Goal: Information Seeking & Learning: Understand process/instructions

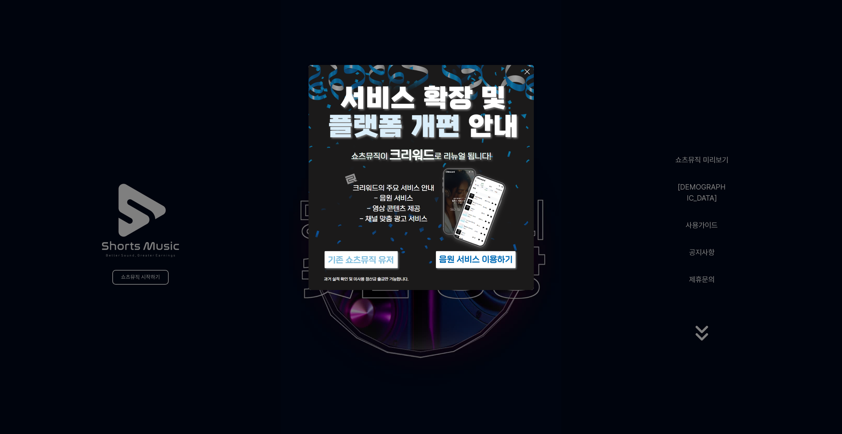
click at [526, 67] on img at bounding box center [420, 177] width 225 height 225
click at [529, 68] on icon at bounding box center [527, 72] width 8 height 8
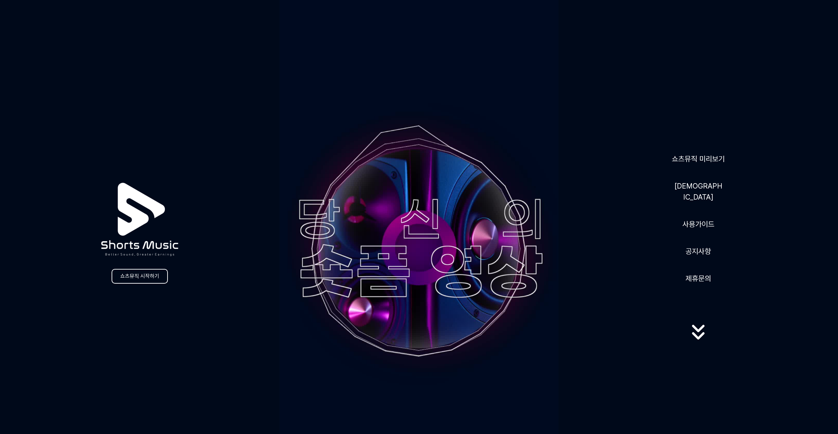
click at [527, 71] on video at bounding box center [418, 248] width 279 height 497
click at [702, 249] on link "공지사항" at bounding box center [698, 251] width 31 height 16
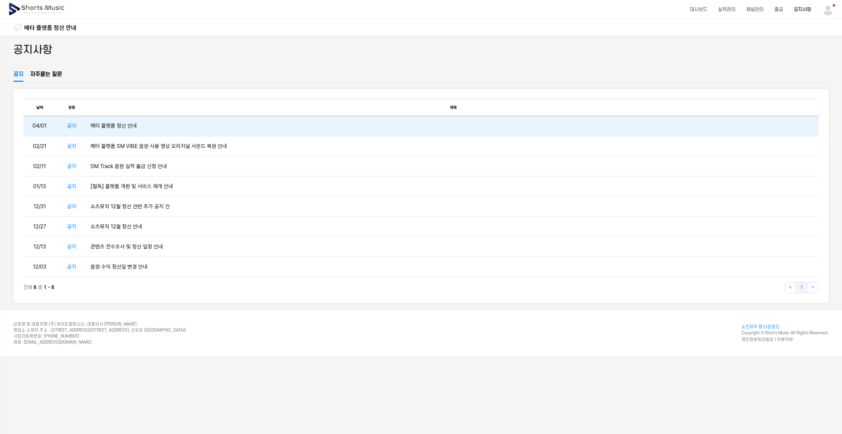
click at [139, 127] on td "메타 플랫폼 정산 안내" at bounding box center [453, 126] width 730 height 20
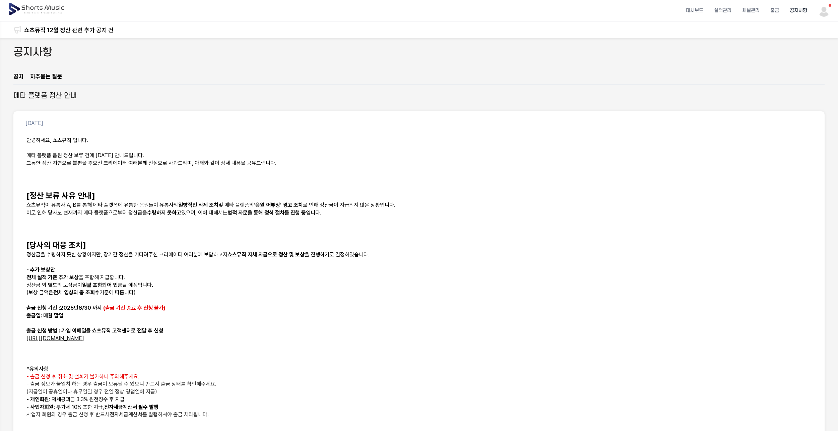
click at [830, 12] on img at bounding box center [824, 11] width 12 height 12
click at [807, 38] on link "마이페이지" at bounding box center [806, 40] width 43 height 12
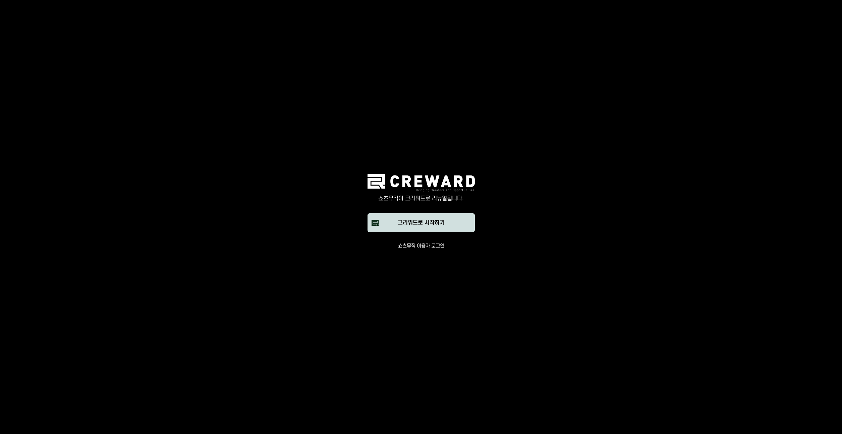
click at [439, 218] on button "크리워드로 시작하기" at bounding box center [420, 222] width 107 height 19
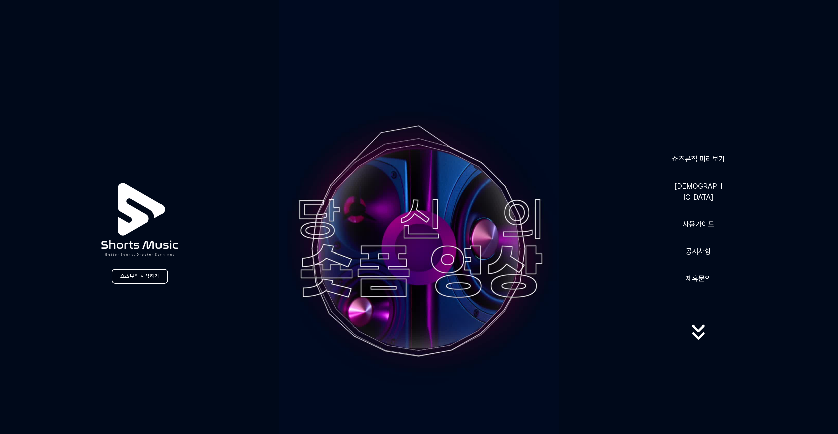
click at [127, 277] on link "쇼츠뮤직 시작하기" at bounding box center [140, 276] width 56 height 15
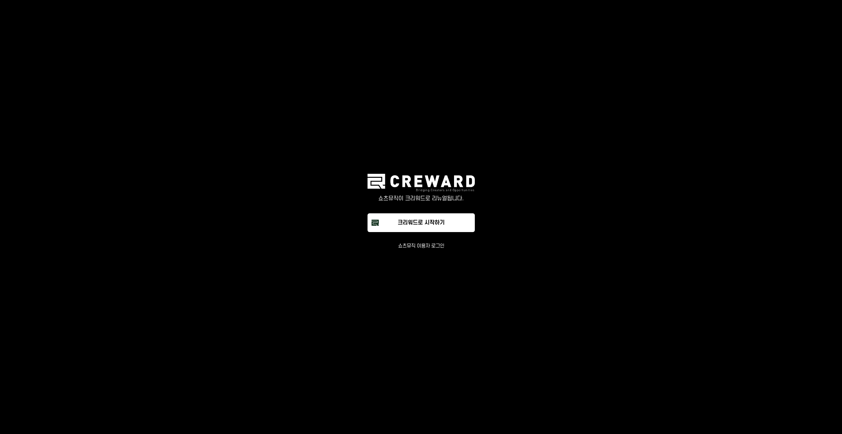
click at [418, 247] on button "쇼츠뮤직 이용자 로그인" at bounding box center [421, 246] width 46 height 7
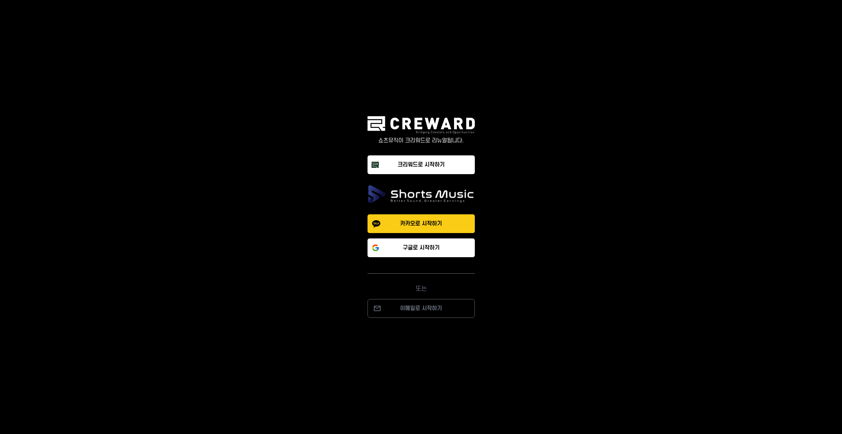
click at [435, 227] on p "카카오로 시작하기" at bounding box center [421, 224] width 42 height 8
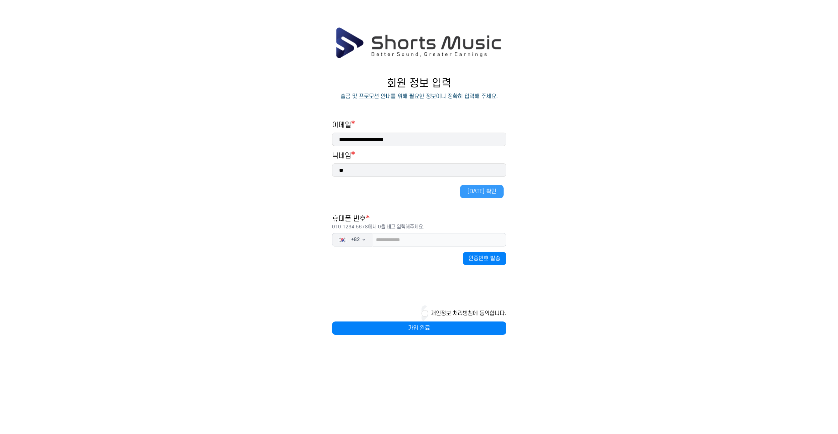
click at [476, 191] on button "중복 확인" at bounding box center [482, 191] width 44 height 13
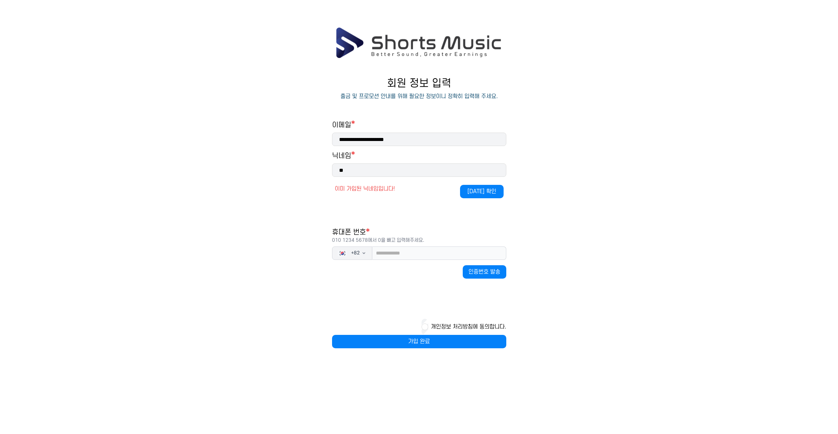
drag, startPoint x: 356, startPoint y: 172, endPoint x: 302, endPoint y: 170, distance: 54.0
click at [303, 171] on main "**********" at bounding box center [419, 194] width 838 height 335
type input "*"
type input "***"
click at [498, 190] on button "중복 확인" at bounding box center [482, 191] width 44 height 13
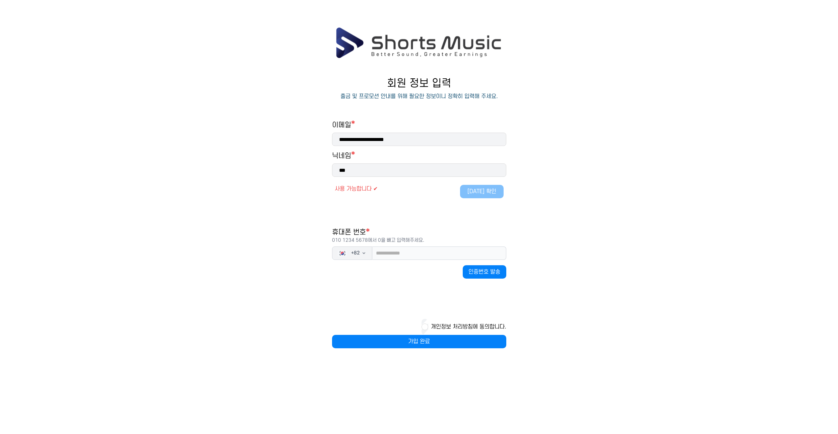
click at [403, 208] on div "**********" at bounding box center [419, 235] width 174 height 228
click at [412, 256] on input "tel" at bounding box center [439, 253] width 134 height 13
type input "*"
type input "**********"
click at [490, 274] on button "인증번호 발송" at bounding box center [485, 271] width 44 height 13
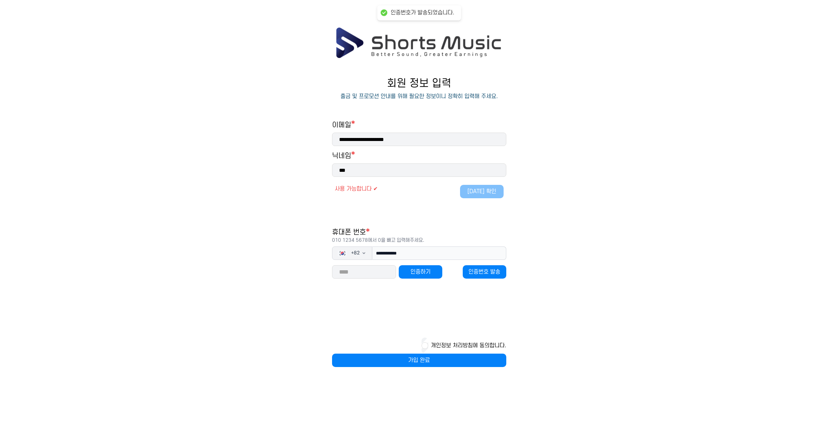
click at [364, 276] on input "number" at bounding box center [364, 271] width 64 height 13
type input "*****"
click at [417, 267] on button "인증하기" at bounding box center [421, 271] width 44 height 13
click at [427, 348] on div "개인정보 처리방침에 동의합니다." at bounding box center [419, 346] width 174 height 16
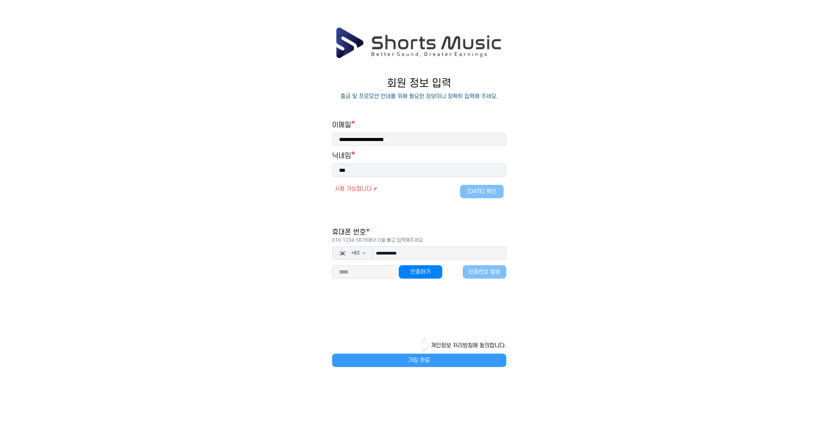
click at [418, 359] on button "가입 완료" at bounding box center [419, 360] width 174 height 13
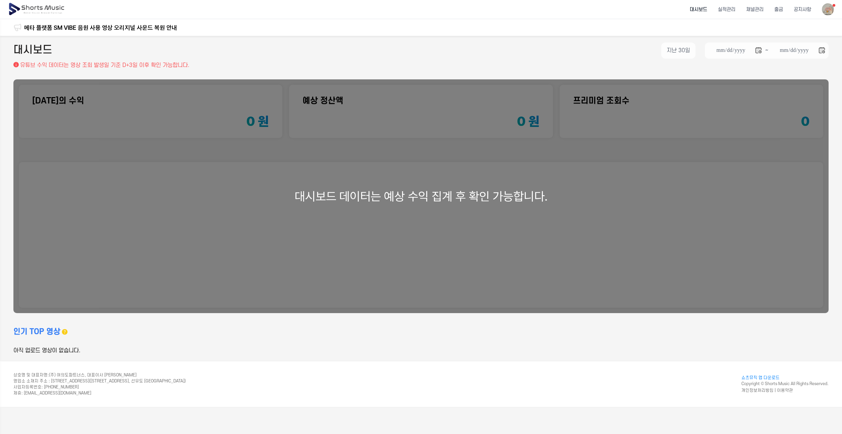
click at [584, 60] on div "**********" at bounding box center [420, 52] width 815 height 19
click at [753, 8] on li "채널관리" at bounding box center [754, 10] width 28 height 18
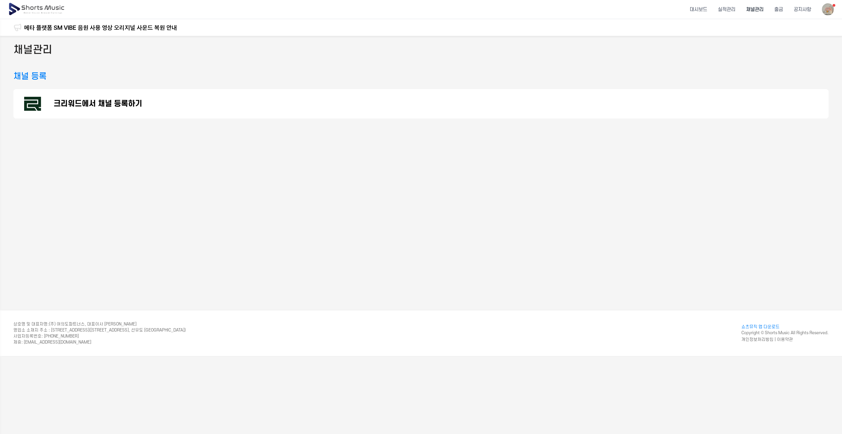
click at [125, 104] on p "크리워드에서 채널 등록하기" at bounding box center [98, 104] width 88 height 8
click at [725, 13] on li "실적관리" at bounding box center [726, 10] width 28 height 18
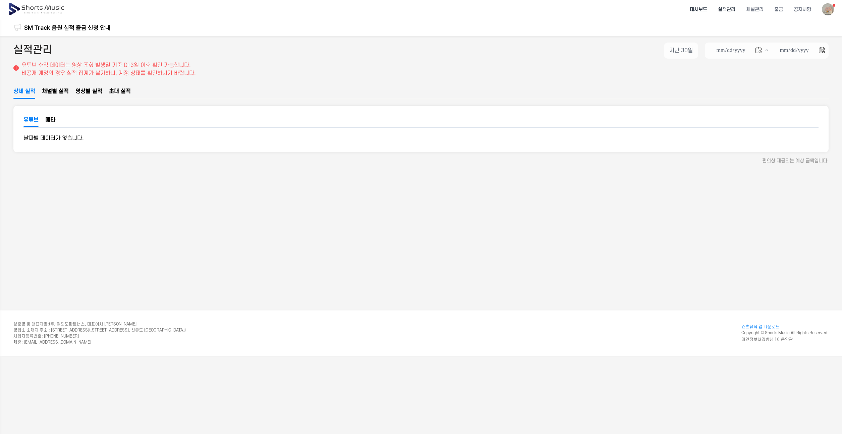
click at [705, 10] on li "대시보드" at bounding box center [698, 10] width 28 height 18
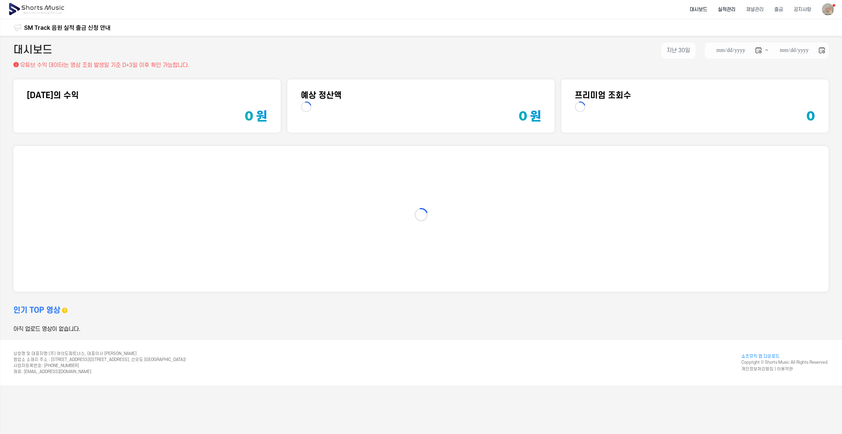
click at [724, 9] on li "실적관리" at bounding box center [726, 10] width 28 height 18
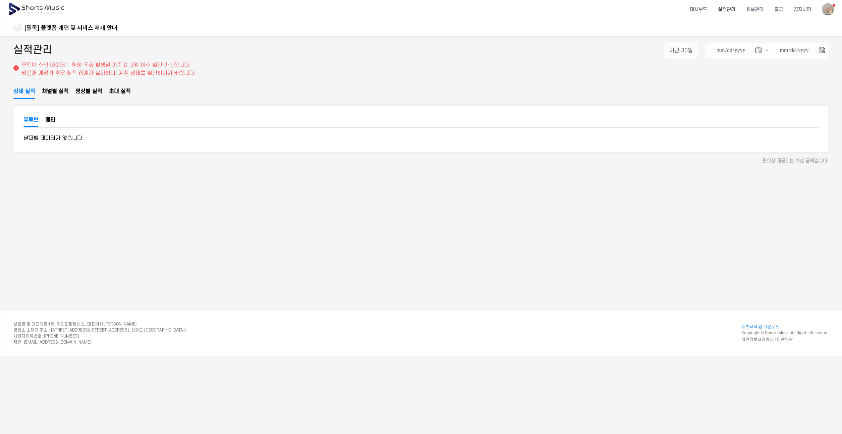
click at [54, 120] on button "메타" at bounding box center [50, 122] width 10 height 10
click at [65, 94] on span "채널별 실적" at bounding box center [55, 91] width 27 height 8
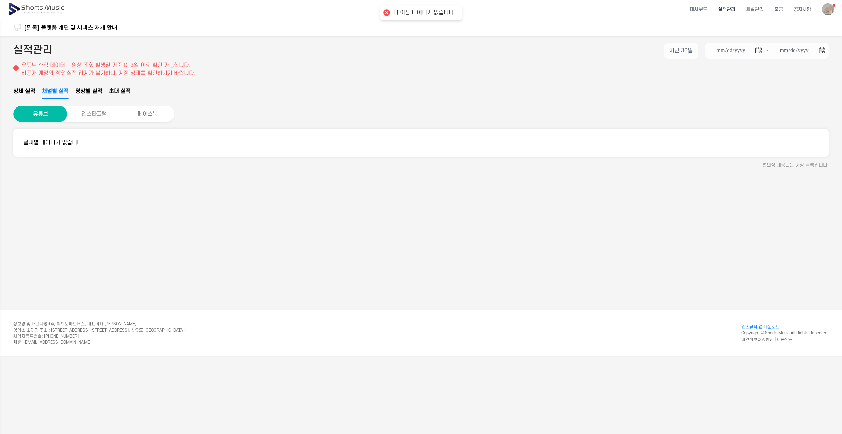
click at [104, 116] on button "인스타그램" at bounding box center [94, 114] width 54 height 16
click at [807, 14] on li "공지사항" at bounding box center [802, 10] width 28 height 18
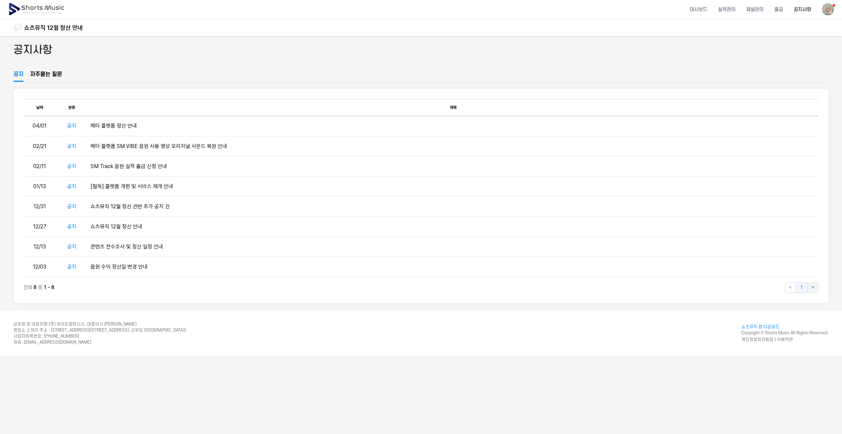
click at [808, 287] on button ">" at bounding box center [812, 288] width 11 height 11
click at [813, 287] on button ">" at bounding box center [812, 288] width 11 height 11
click at [801, 289] on button "1" at bounding box center [801, 288] width 12 height 11
click at [47, 69] on div "공지사항" at bounding box center [420, 57] width 815 height 28
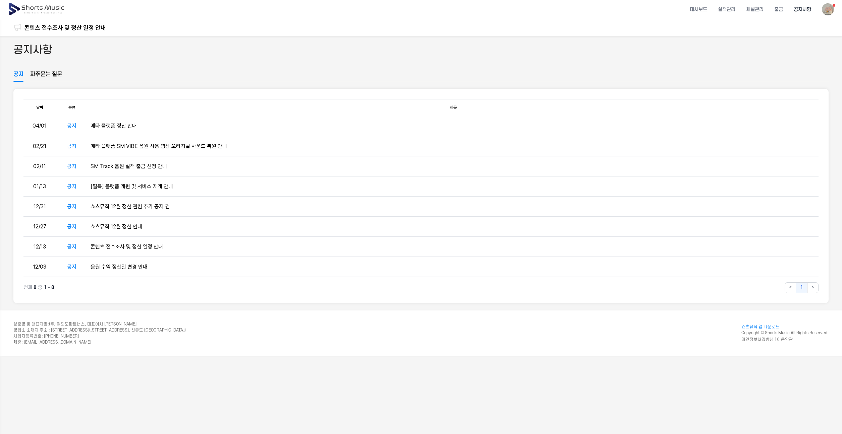
drag, startPoint x: 43, startPoint y: 82, endPoint x: 51, endPoint y: 75, distance: 10.7
click at [43, 81] on div "공지사항 공지 자주묻는 질문 공지사항 테이블 날짜 분류 제목 04/01 공지 메타 플랫폼 정산 안내 02/21 공지 메타 플랫폼 SM VIBE…" at bounding box center [421, 173] width 842 height 275
click at [51, 75] on link "자주묻는 질문" at bounding box center [46, 75] width 32 height 11
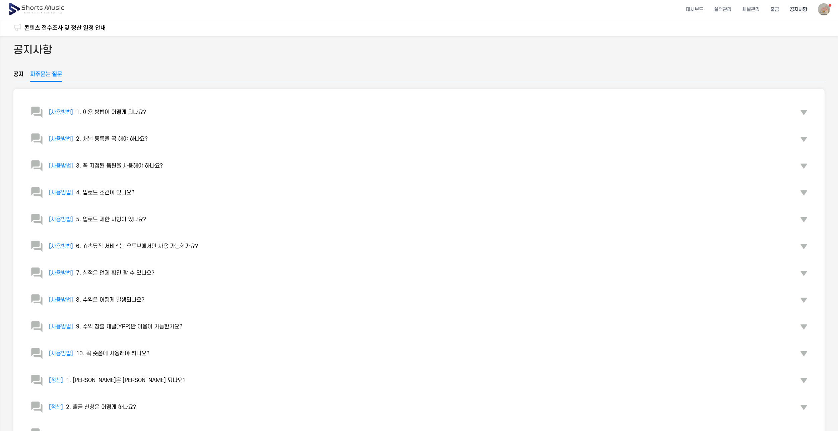
click at [146, 143] on div "[사용방법] 2. 채널 등록을 꼭 해야 하나요?" at bounding box center [89, 138] width 118 height 13
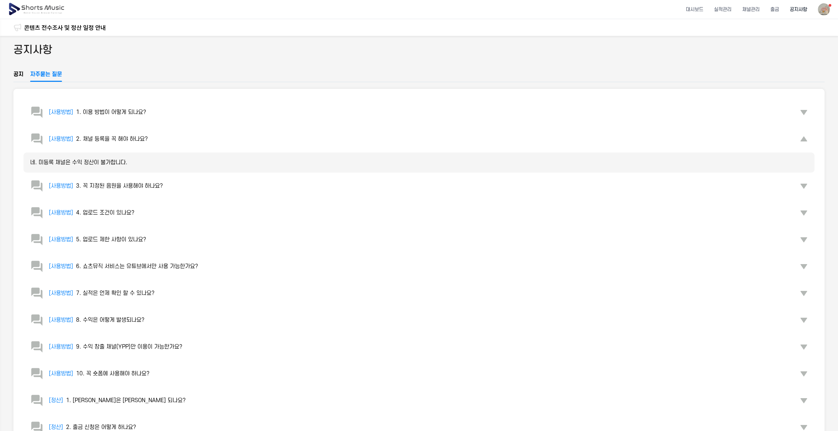
click at [141, 122] on button "[사용방법] 1. 이용 방법이 어떻게 되나요?" at bounding box center [418, 112] width 791 height 27
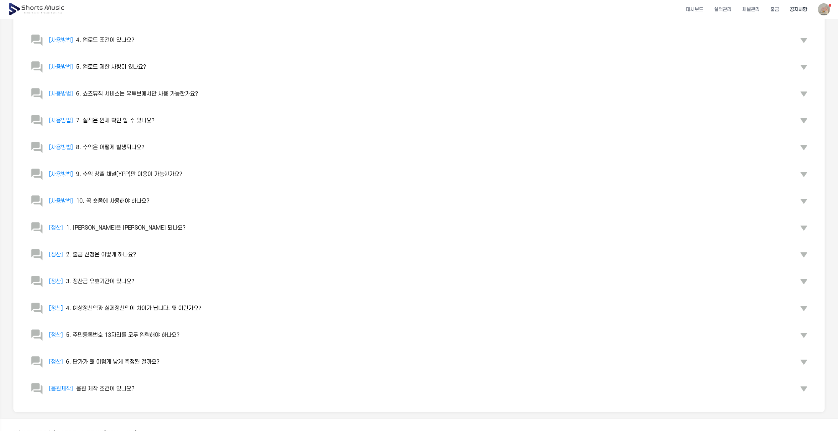
scroll to position [246, 0]
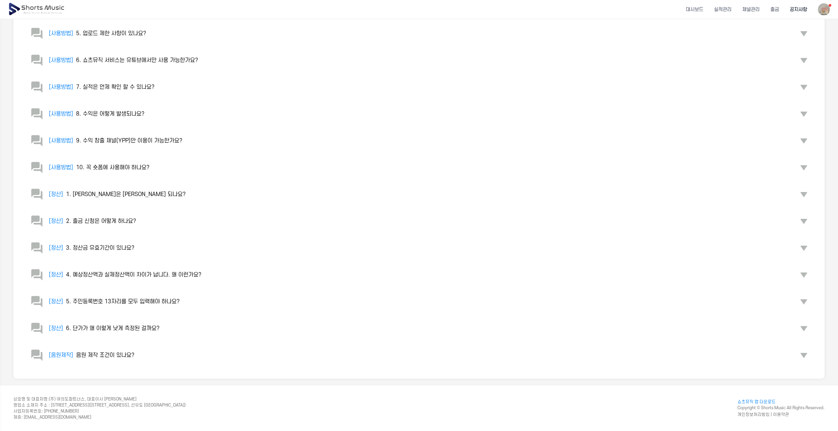
click at [111, 355] on span "음원 제작 조건이 있나요?" at bounding box center [105, 355] width 58 height 6
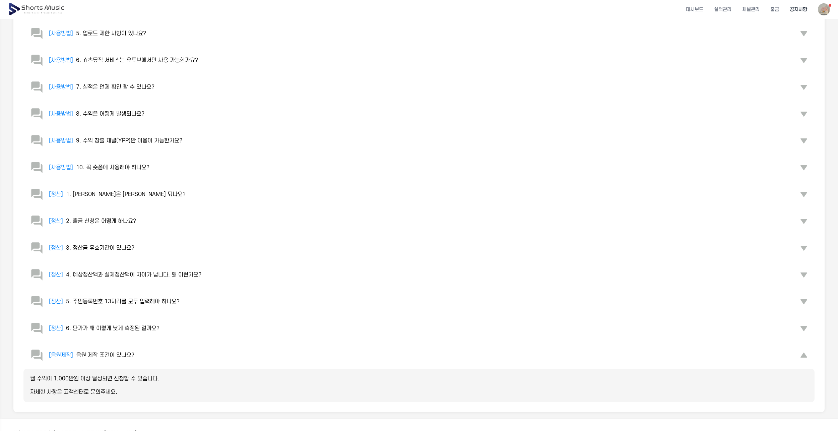
scroll to position [213, 0]
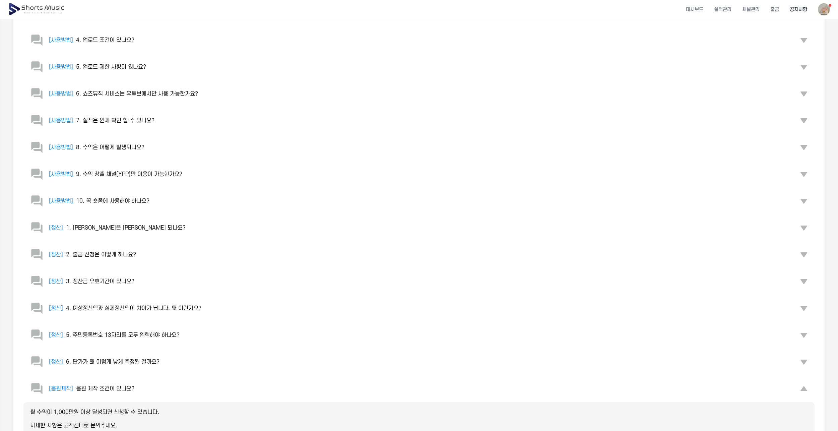
click at [172, 305] on span "4. 예상정산액과 실제정산액이 차이가 납니다. 왜 이런가요?" at bounding box center [133, 308] width 135 height 6
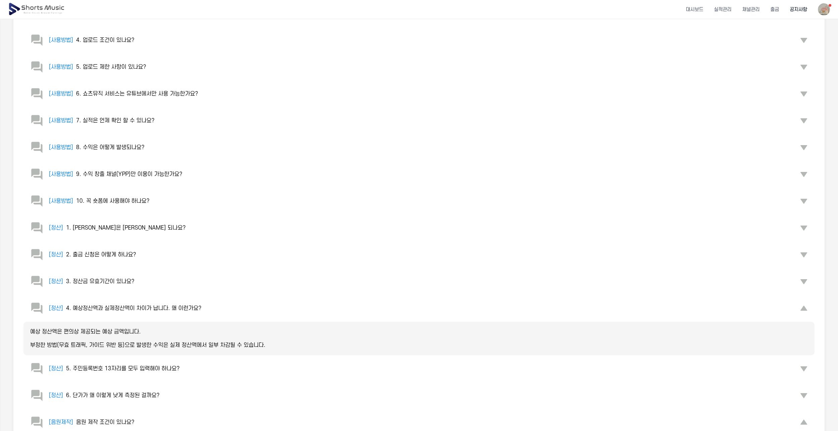
click at [150, 282] on button "[정산] 3. 정산금 유효기간이 있나요?" at bounding box center [418, 281] width 791 height 27
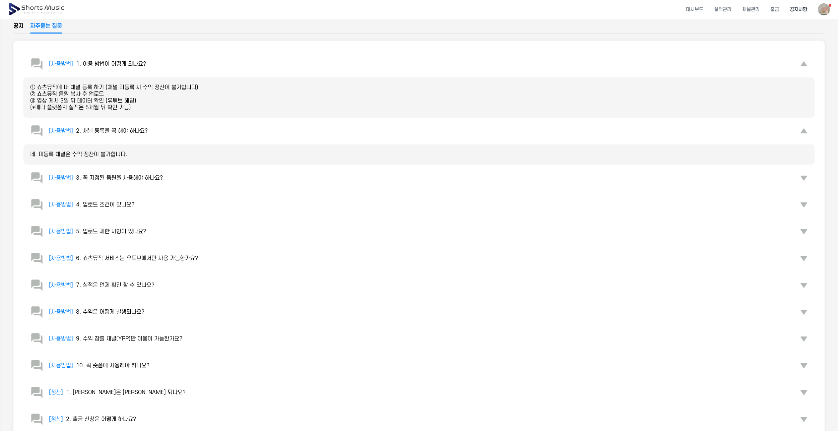
scroll to position [45, 0]
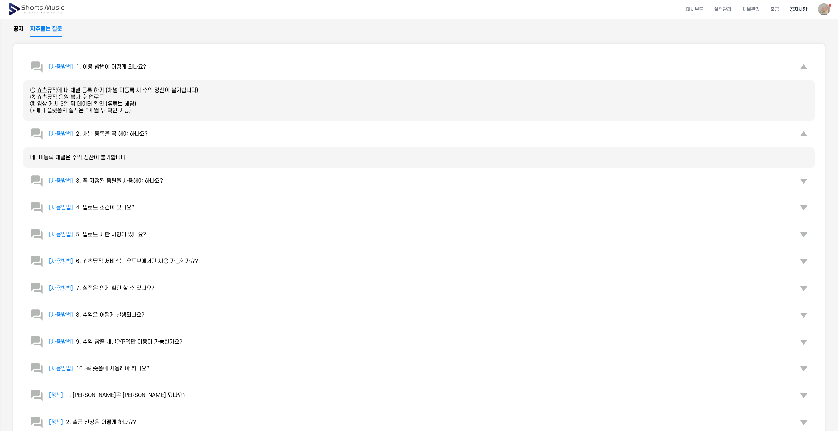
click at [135, 293] on div "[사용방법] 7. 실적은 언제 확인 할 수 있나요?" at bounding box center [92, 288] width 124 height 13
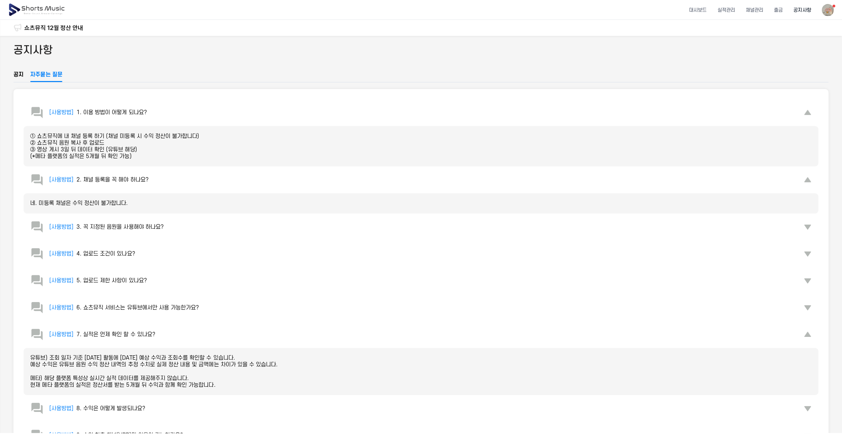
scroll to position [0, 0]
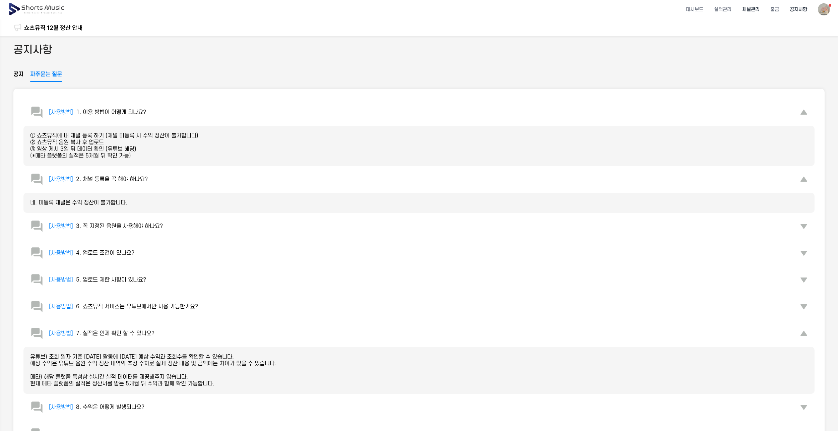
click at [757, 14] on li "채널관리" at bounding box center [751, 10] width 28 height 18
